Goal: Task Accomplishment & Management: Complete application form

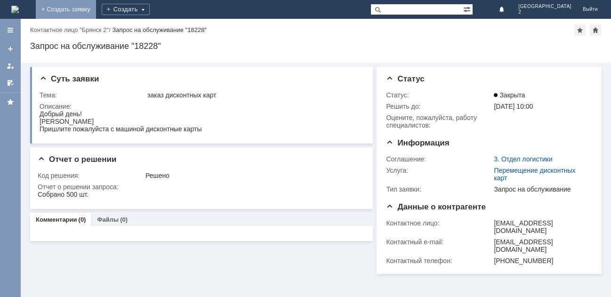
click at [96, 11] on link "+ Создать заявку" at bounding box center [66, 9] width 60 height 19
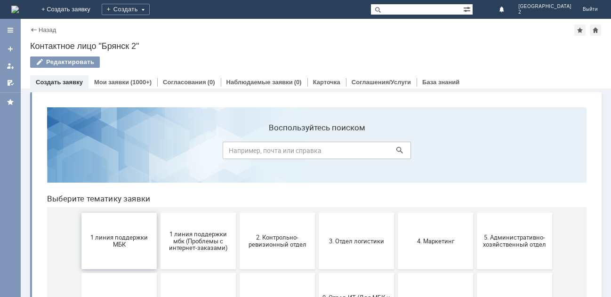
click at [107, 244] on span "1 линия поддержки МБК" at bounding box center [119, 241] width 70 height 14
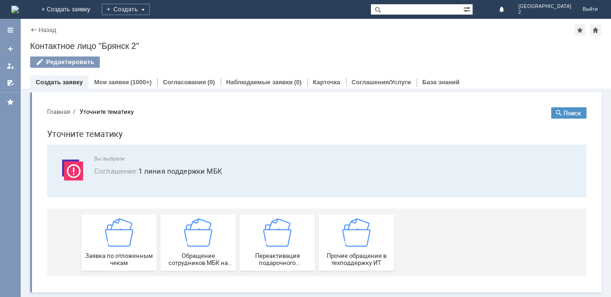
click at [108, 244] on img at bounding box center [119, 232] width 28 height 28
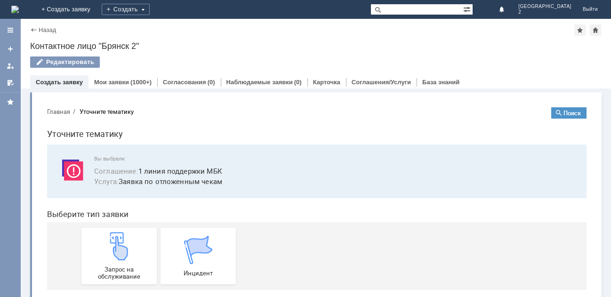
click at [108, 244] on img at bounding box center [119, 246] width 28 height 28
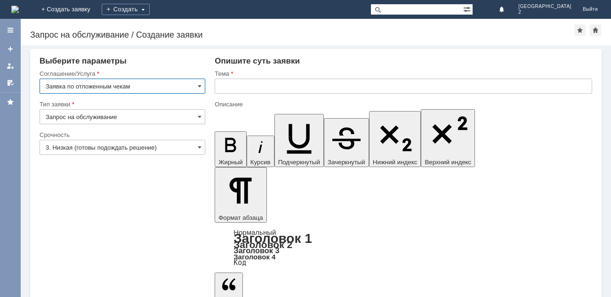
click at [252, 90] on input "text" at bounding box center [404, 86] width 378 height 15
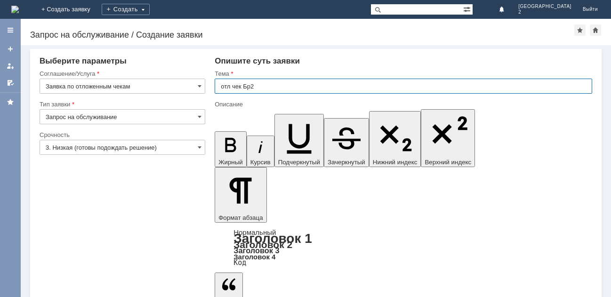
type input "отл чек Бр2"
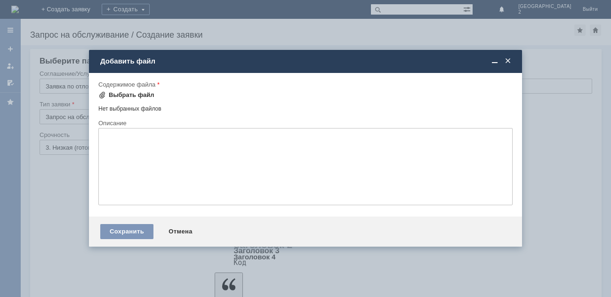
click at [130, 92] on div "Выбрать файл" at bounding box center [132, 95] width 46 height 8
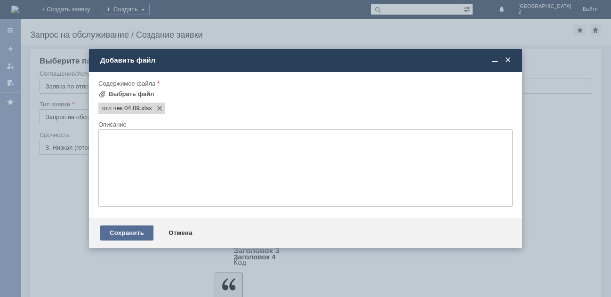
click at [116, 236] on div "Сохранить" at bounding box center [126, 233] width 53 height 15
